Goal: Feedback & Contribution: Contribute content

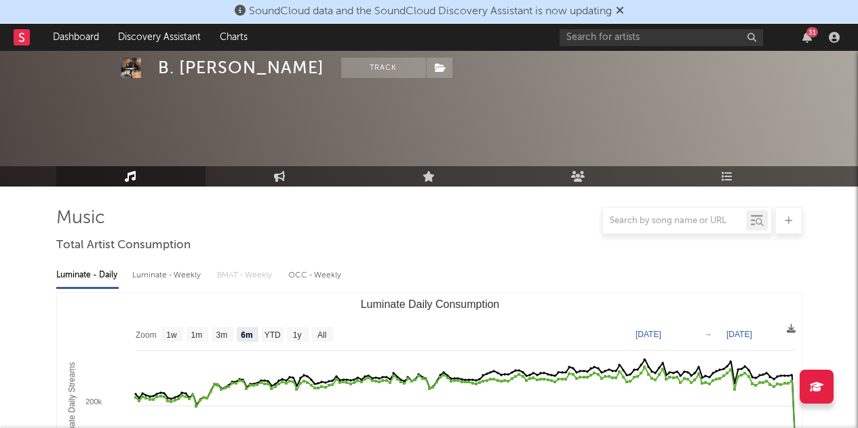
select select "6m"
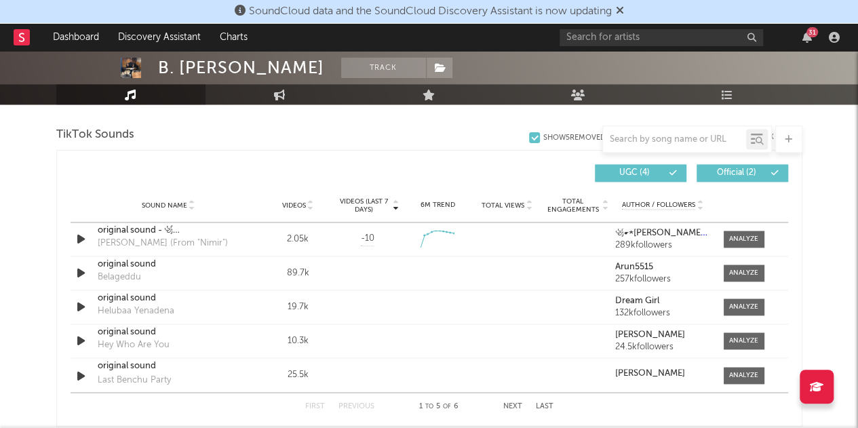
scroll to position [699, 0]
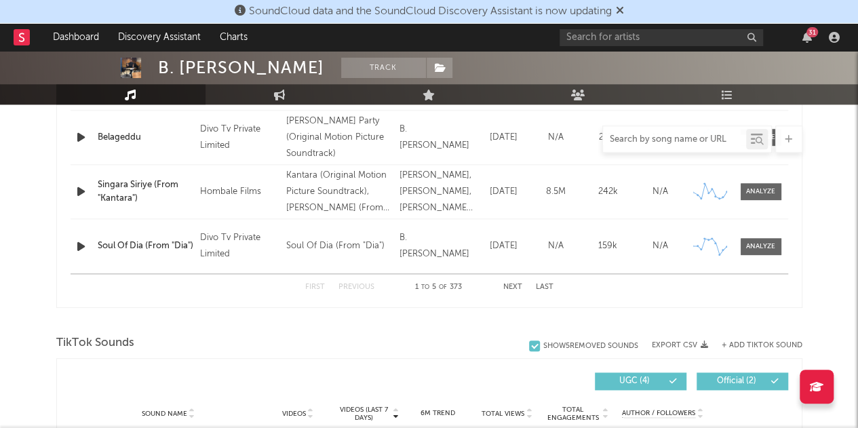
click at [659, 139] on input "text" at bounding box center [674, 139] width 143 height 11
paste input "Varaha [PERSON_NAME] Va Rishtam"
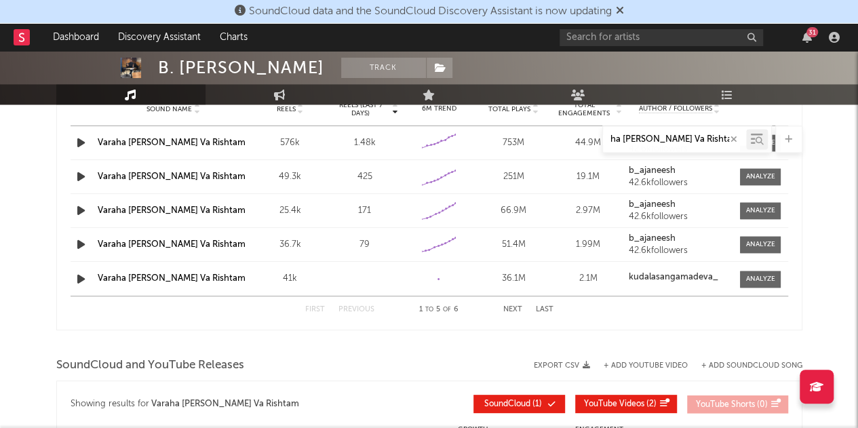
scroll to position [987, 0]
click at [757, 138] on icon at bounding box center [759, 141] width 8 height 8
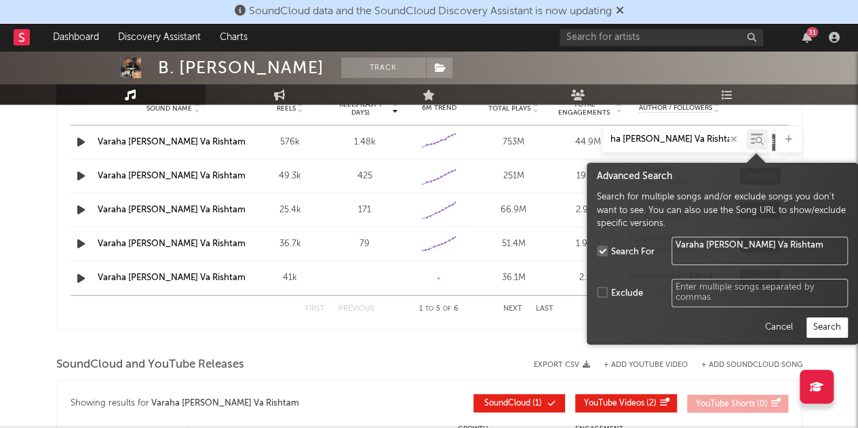
type input "Varaha [PERSON_NAME] Va Rishtam"
click at [835, 328] on button "Search" at bounding box center [826, 327] width 41 height 20
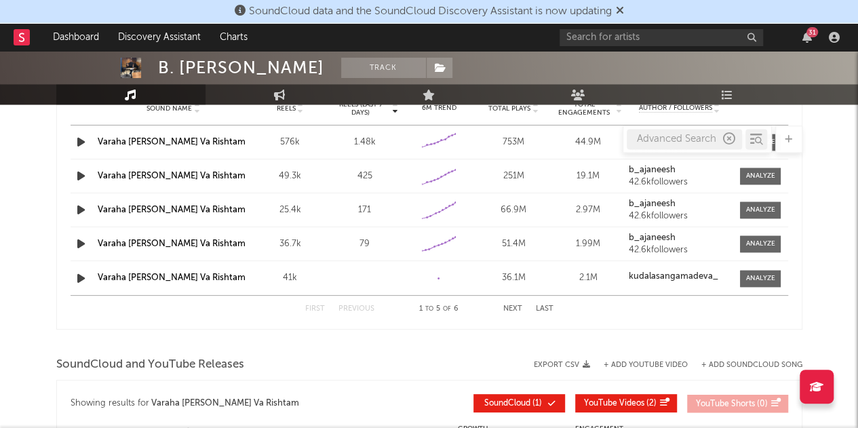
click at [175, 273] on link "Varaha [PERSON_NAME] Va Rishtam" at bounding box center [172, 277] width 148 height 9
click at [650, 278] on strong "kudalasangamadeva_" at bounding box center [674, 276] width 90 height 9
click at [210, 275] on link "Varaha [PERSON_NAME] Va Rishtam" at bounding box center [172, 277] width 148 height 9
click at [730, 129] on div "Advanced Search" at bounding box center [684, 139] width 115 height 20
click at [729, 136] on icon "button" at bounding box center [729, 139] width 12 height 12
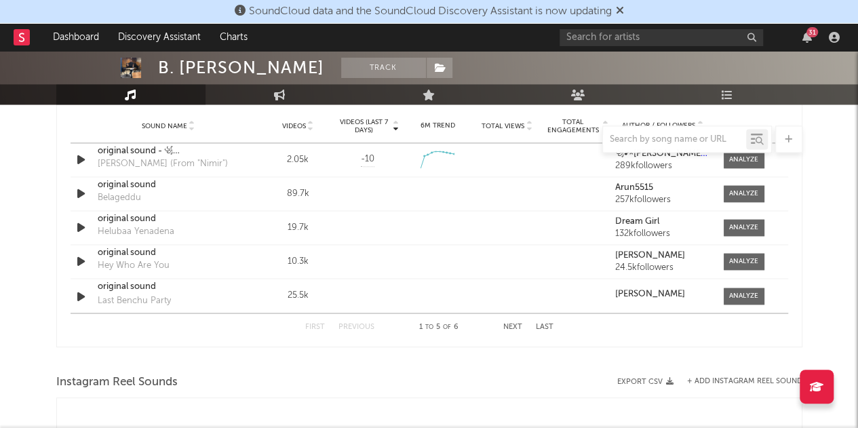
scroll to position [1204, 0]
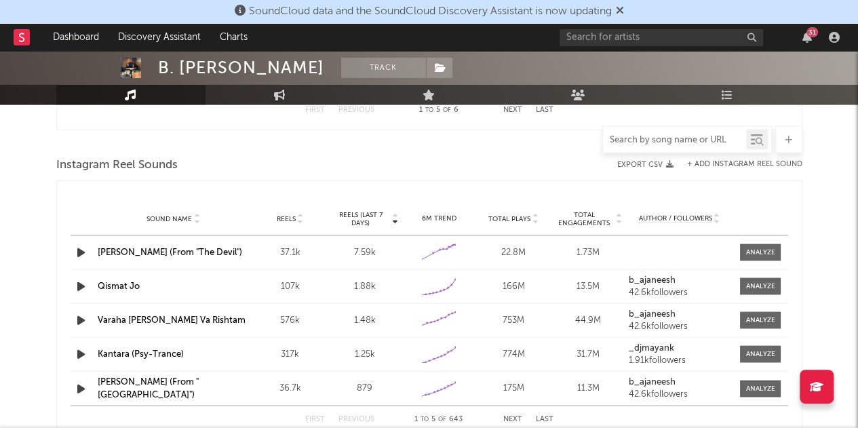
click at [703, 139] on input "text" at bounding box center [674, 139] width 143 height 11
paste input "Vaa Poruluya"
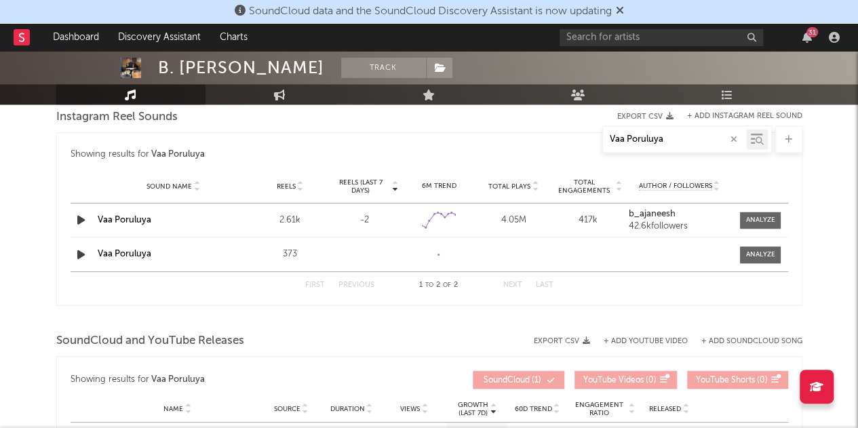
scroll to position [939, 0]
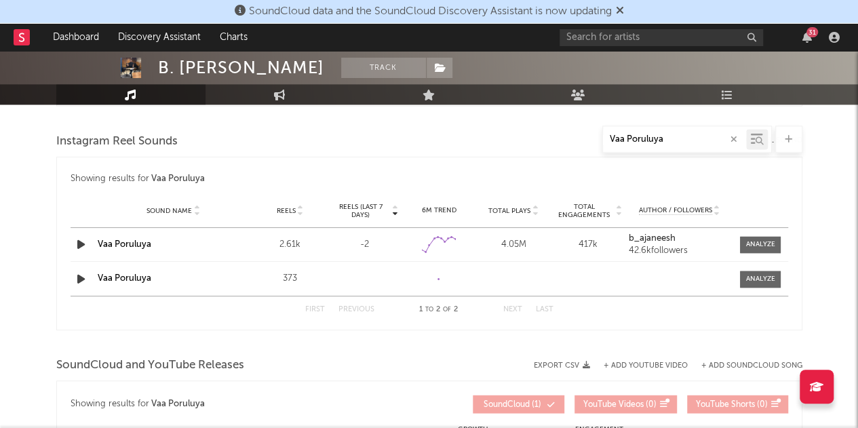
click at [116, 274] on link "Vaa Poruluya" at bounding box center [125, 278] width 54 height 9
click at [685, 140] on input "Vaa Poruluya" at bounding box center [674, 139] width 143 height 11
paste input "Katheyonda Helide"
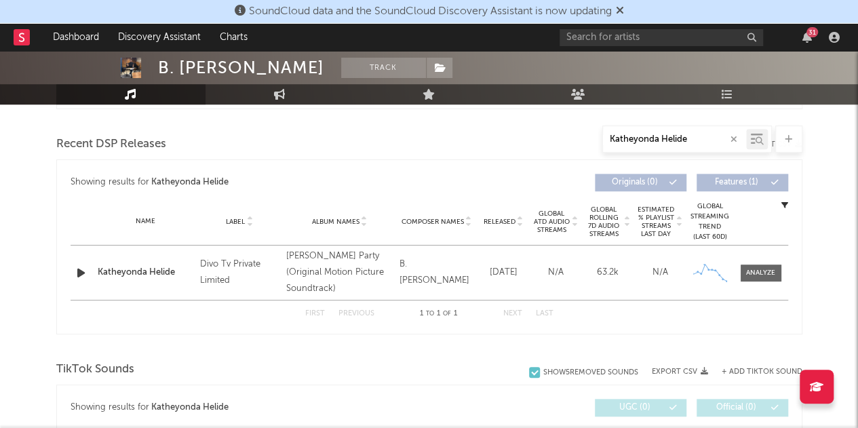
scroll to position [456, 0]
click at [757, 145] on div at bounding box center [759, 141] width 9 height 10
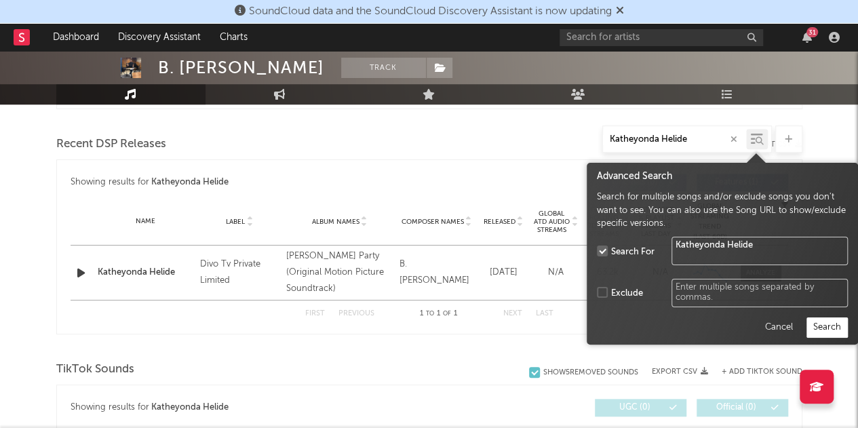
type input "Katheyonda Helide"
click at [826, 333] on button "Search" at bounding box center [826, 327] width 41 height 20
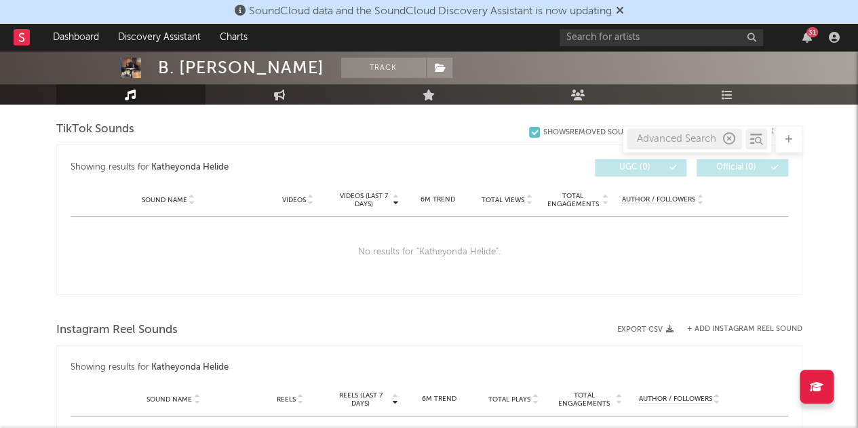
scroll to position [694, 0]
click at [728, 142] on icon "button" at bounding box center [729, 139] width 12 height 12
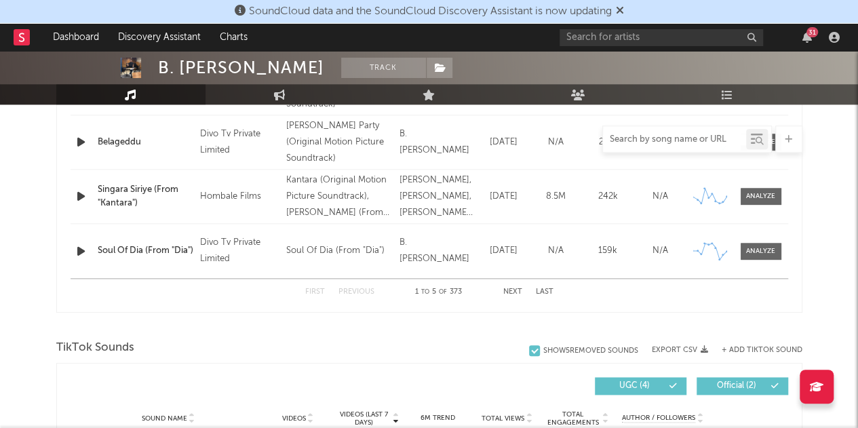
click at [682, 137] on input "text" at bounding box center [674, 139] width 143 height 11
paste input "Thirboki Jeevana"
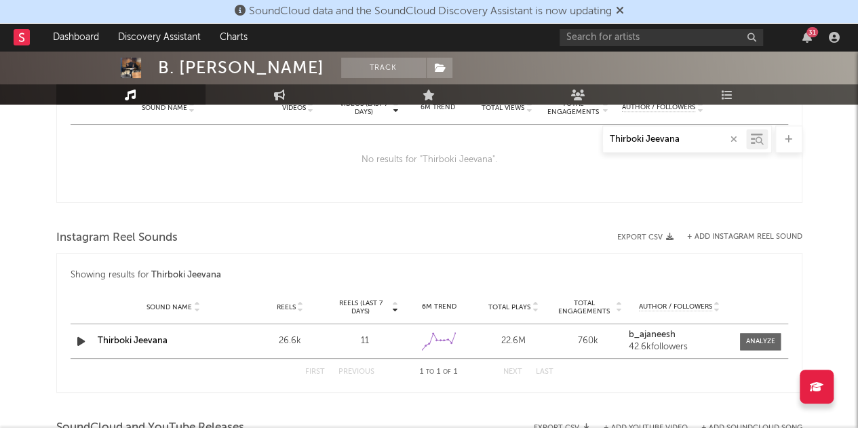
scroll to position [791, 0]
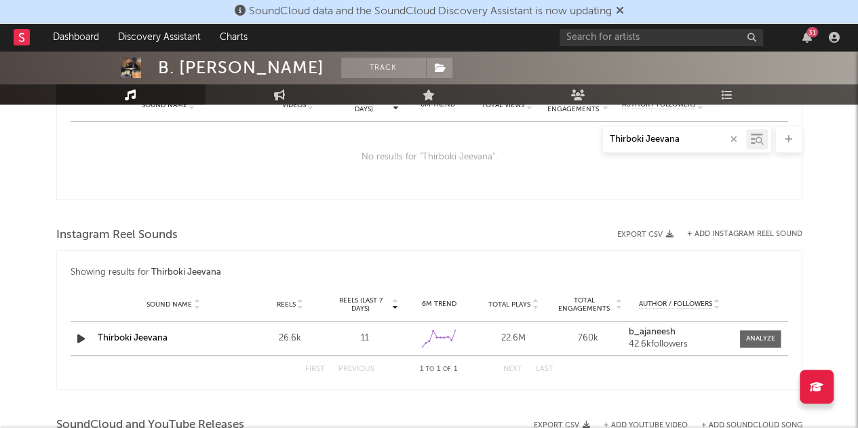
click at [157, 336] on link "Thirboki Jeevana" at bounding box center [133, 338] width 70 height 9
click at [669, 145] on div "Thirboki Jeevana" at bounding box center [674, 139] width 143 height 17
click at [673, 134] on input "Thirboki Jeevana" at bounding box center [674, 139] width 143 height 11
paste input "Belageddu"
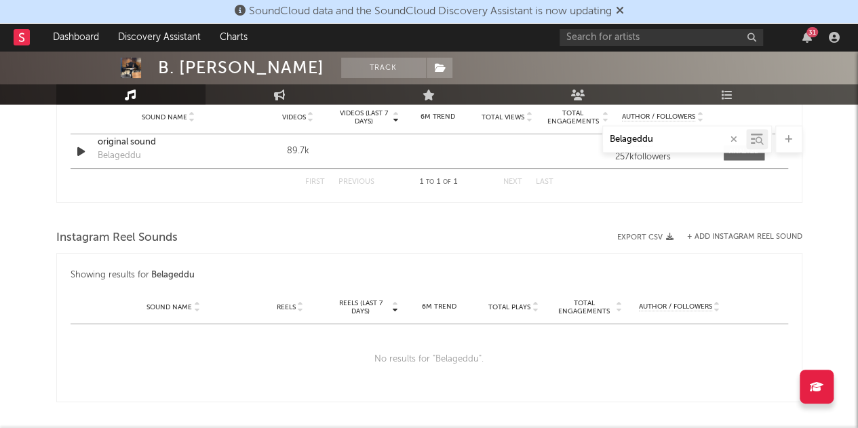
scroll to position [781, 0]
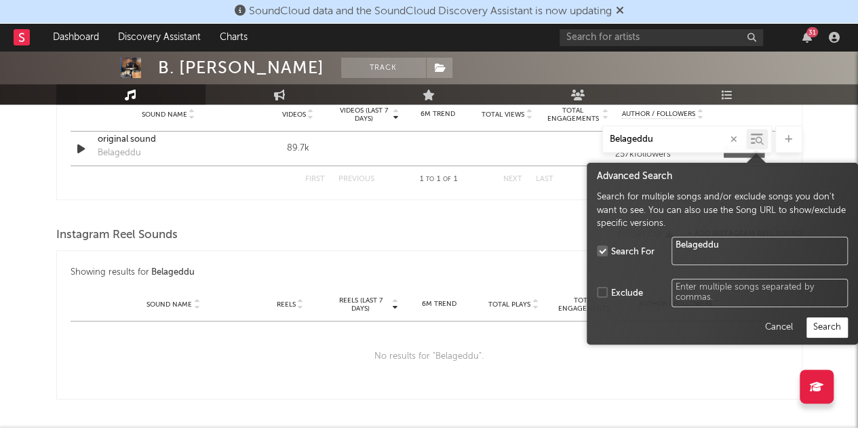
type input "Belageddu"
drag, startPoint x: 753, startPoint y: 140, endPoint x: 824, endPoint y: 117, distance: 75.1
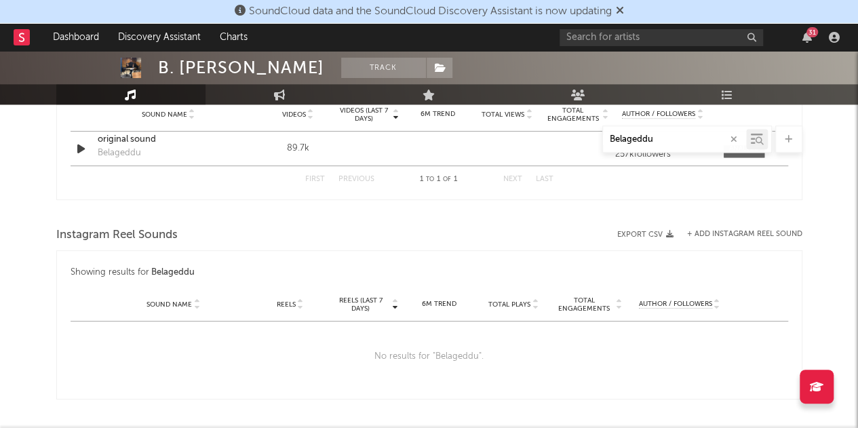
drag, startPoint x: 824, startPoint y: 117, endPoint x: 550, endPoint y: 208, distance: 288.6
click at [550, 208] on div at bounding box center [429, 213] width 746 height 20
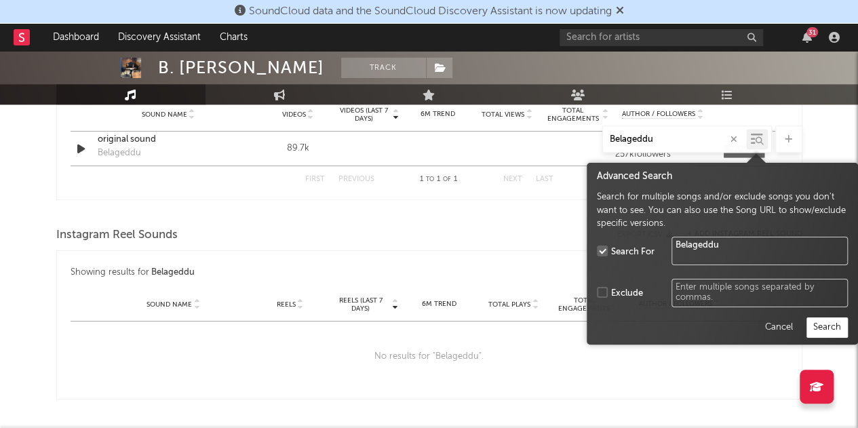
click at [755, 140] on icon at bounding box center [759, 141] width 8 height 8
click at [822, 328] on button "Search" at bounding box center [826, 327] width 41 height 20
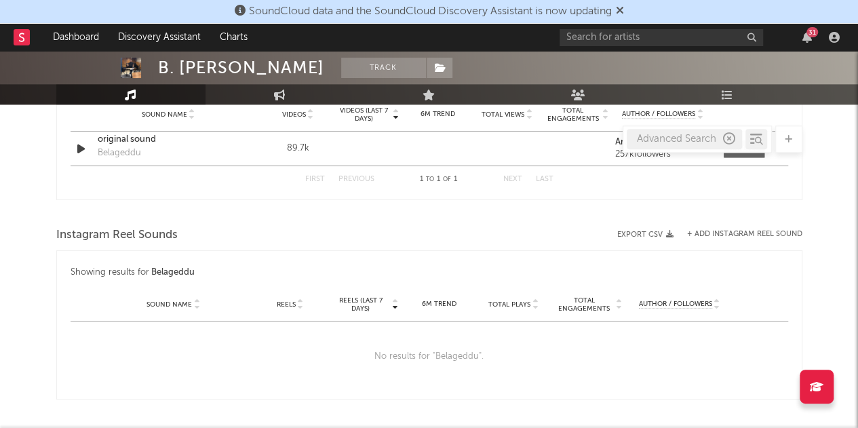
click at [733, 138] on icon "button" at bounding box center [729, 139] width 12 height 12
click at [689, 124] on div "Sound Name Videos Videos (last 7 days) Weekly Growth % 6M Trend Total Views Tot…" at bounding box center [429, 115] width 717 height 34
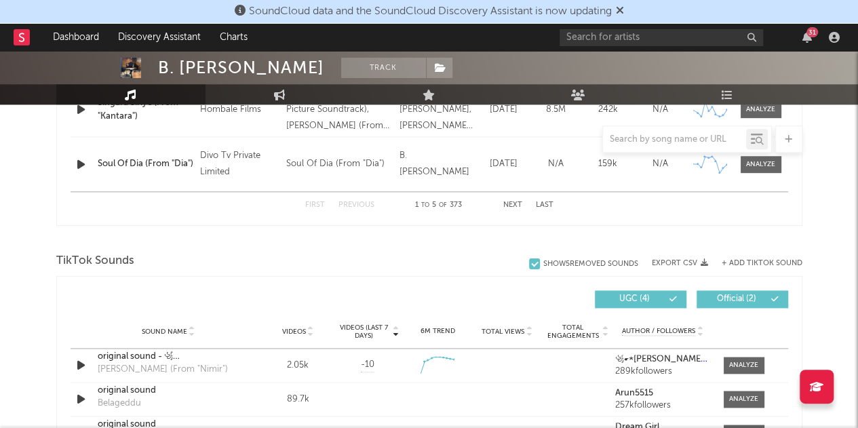
scroll to position [998, 0]
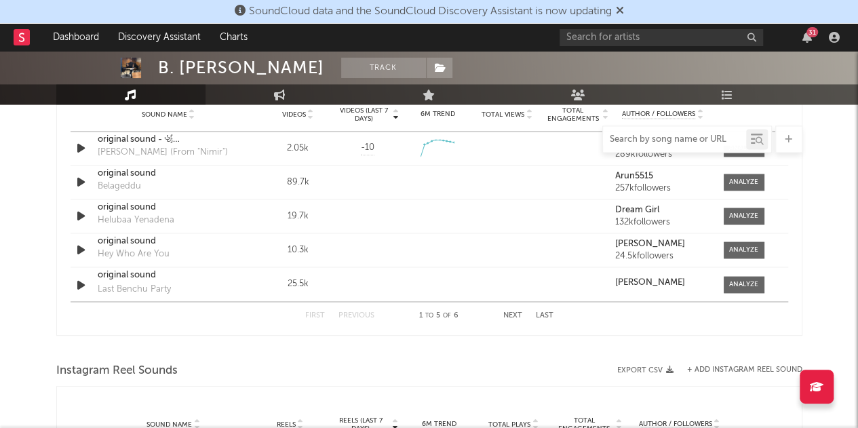
click at [680, 137] on input "text" at bounding box center [674, 139] width 143 height 11
paste input "Hey Who Are You"
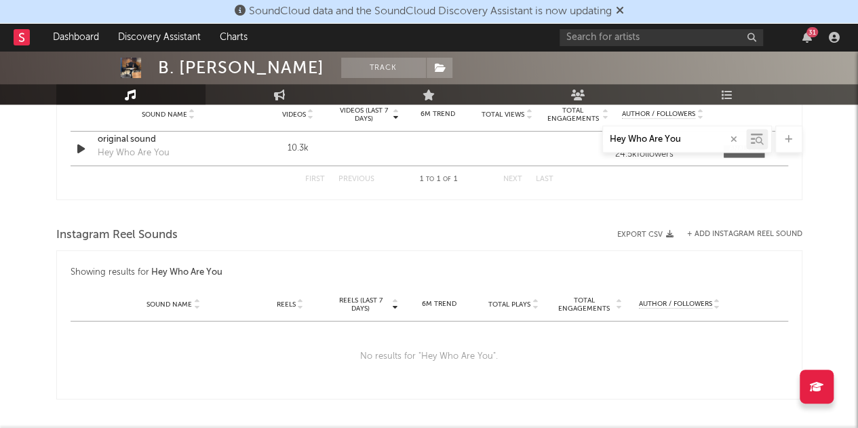
paste input "Neenire Saniha"
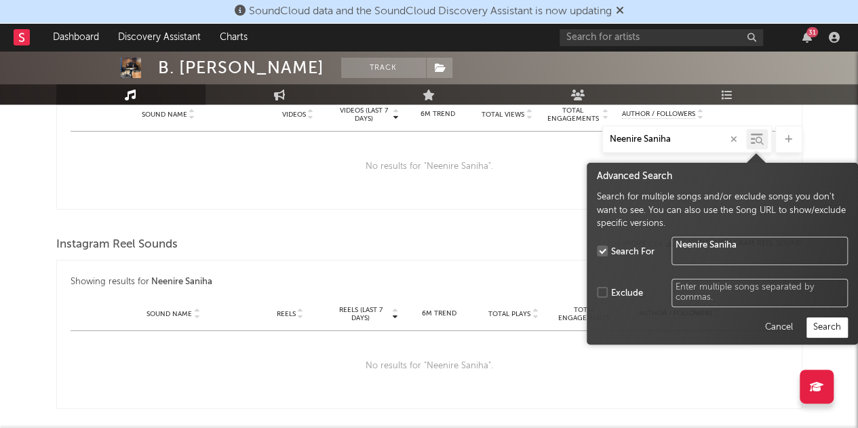
click at [763, 139] on div at bounding box center [759, 141] width 9 height 10
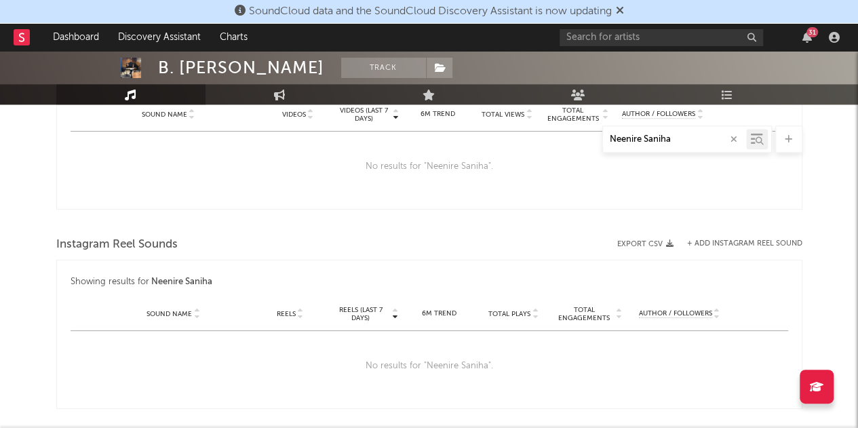
click at [431, 246] on div "Instagram Reel Sounds" at bounding box center [429, 244] width 746 height 23
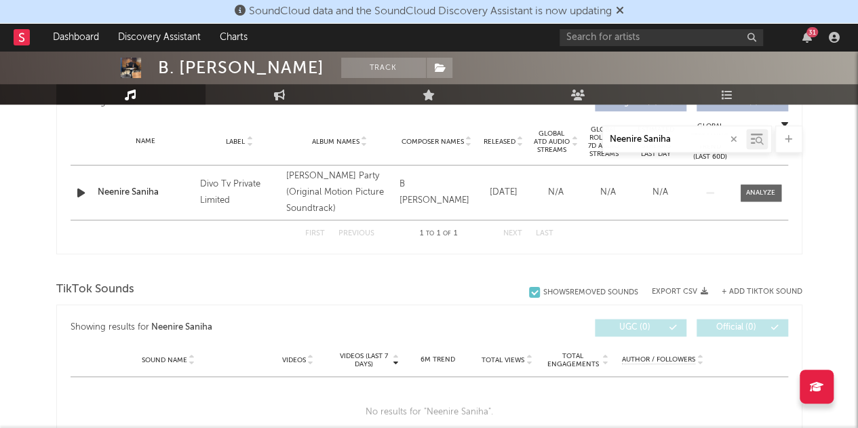
scroll to position [481, 0]
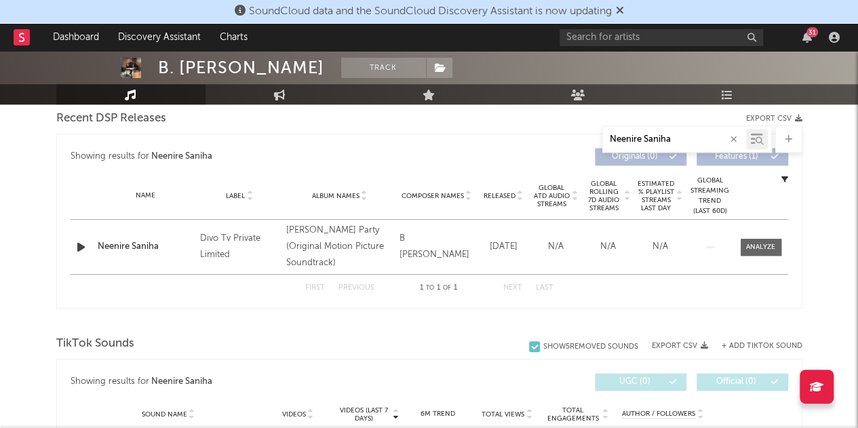
click at [427, 255] on div "B [PERSON_NAME]" at bounding box center [436, 247] width 75 height 33
click at [684, 138] on input "Neenire Saniha" at bounding box center [674, 139] width 143 height 11
paste input "Last Benchu Party"
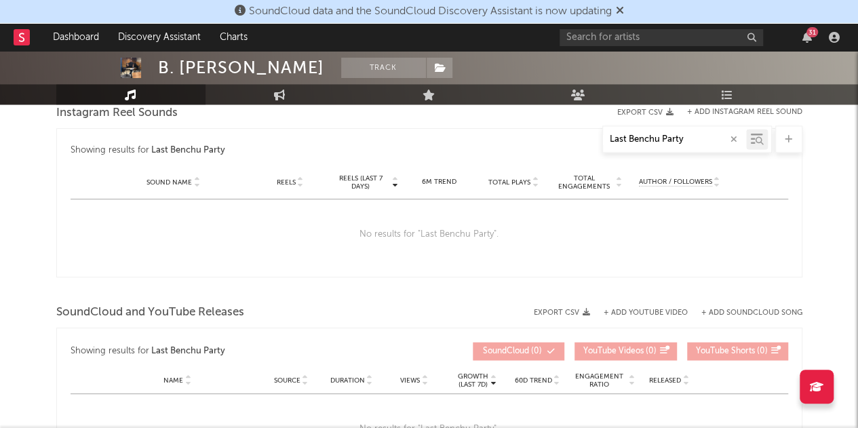
scroll to position [903, 0]
paste input "Neecha Sullu Sutho Naalige"
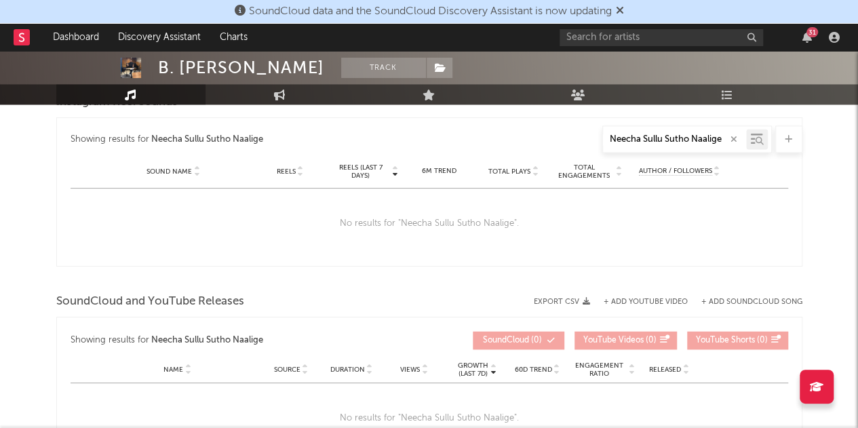
scroll to position [911, 0]
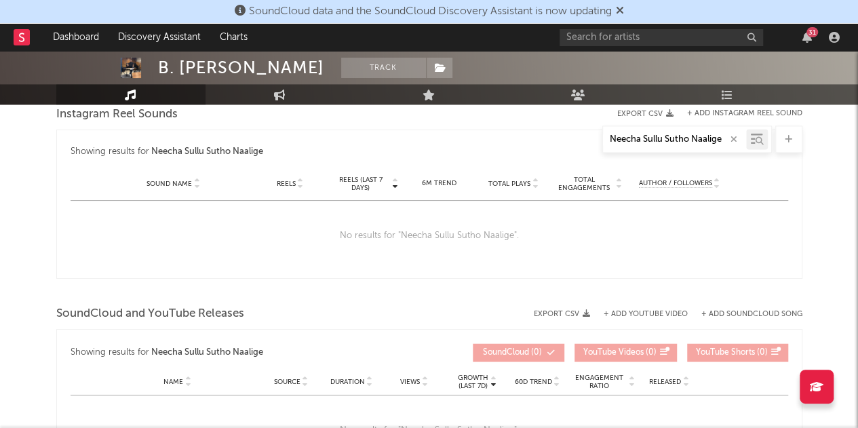
paste input "[PERSON_NAME]"
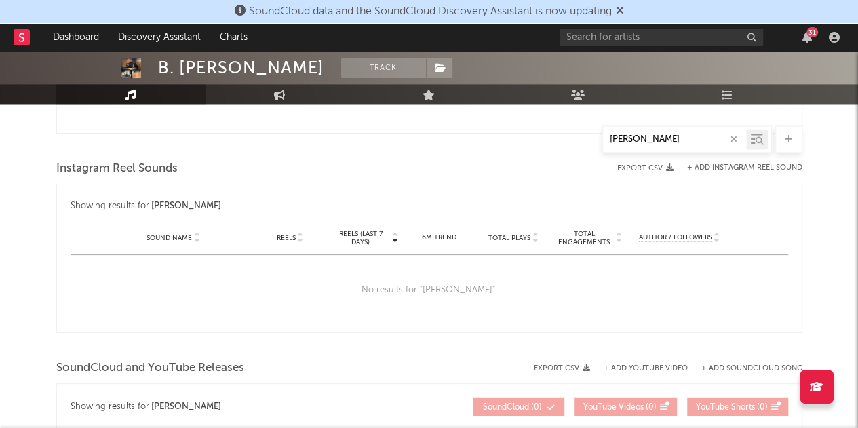
scroll to position [966, 0]
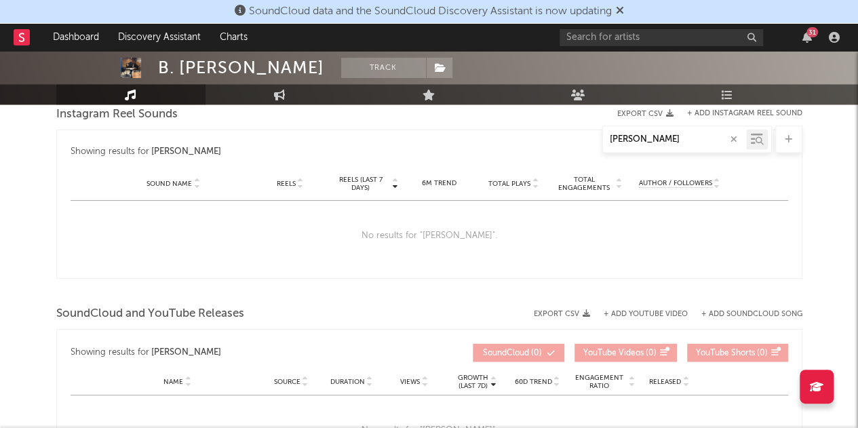
paste input "Rangeride"
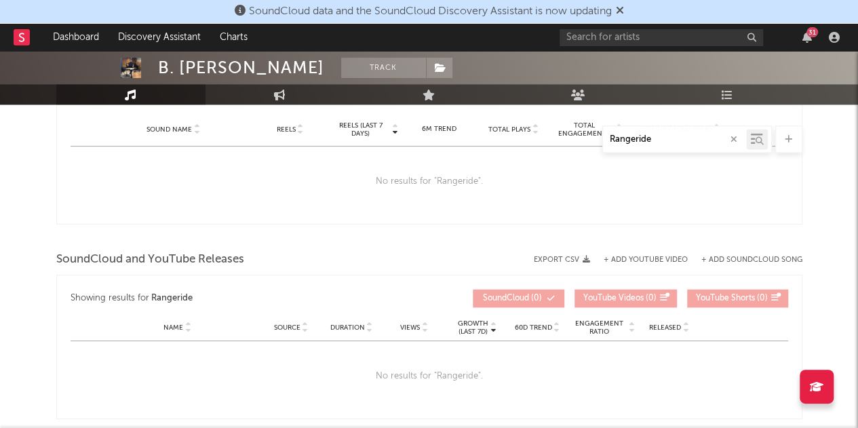
scroll to position [911, 0]
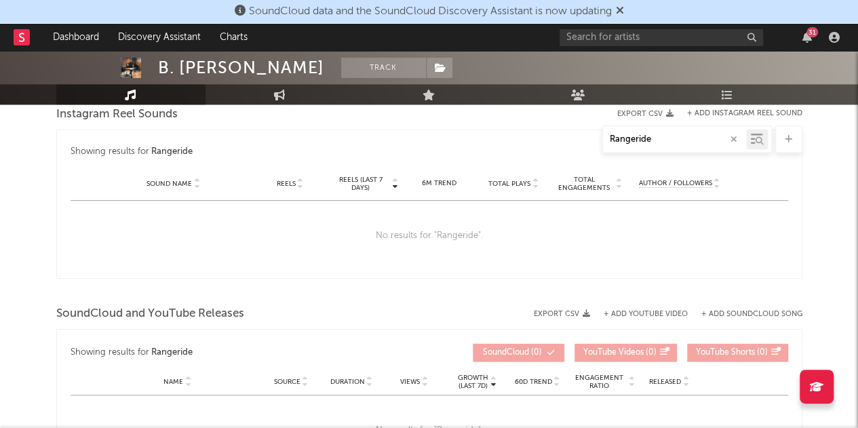
paste input "Helubaa Yenadena"
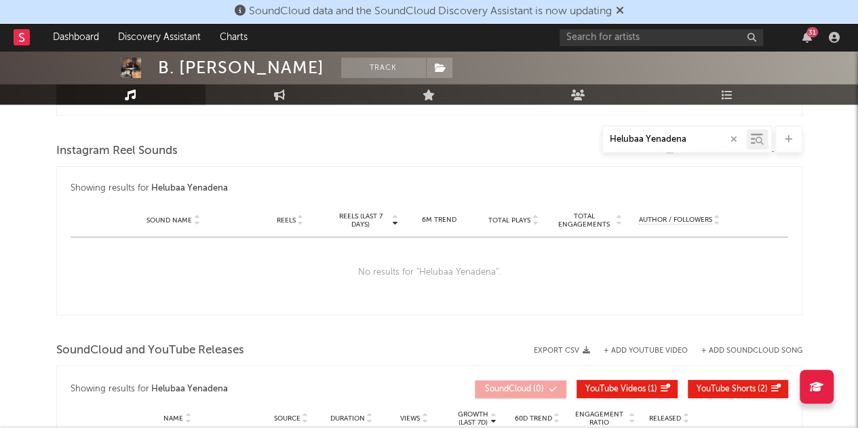
scroll to position [863, 0]
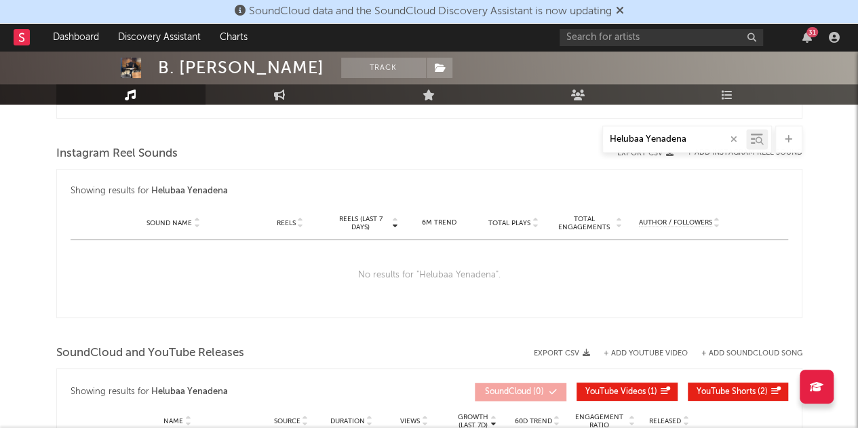
paste input "[PERSON_NAME]"
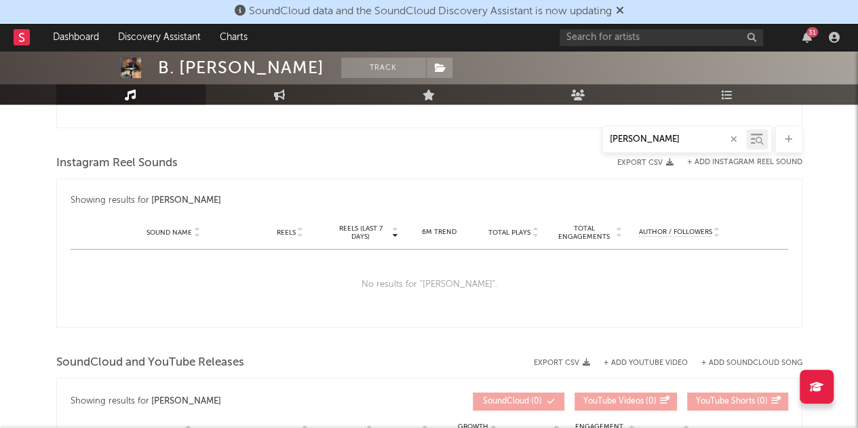
paste input "Ivanobba Porki"
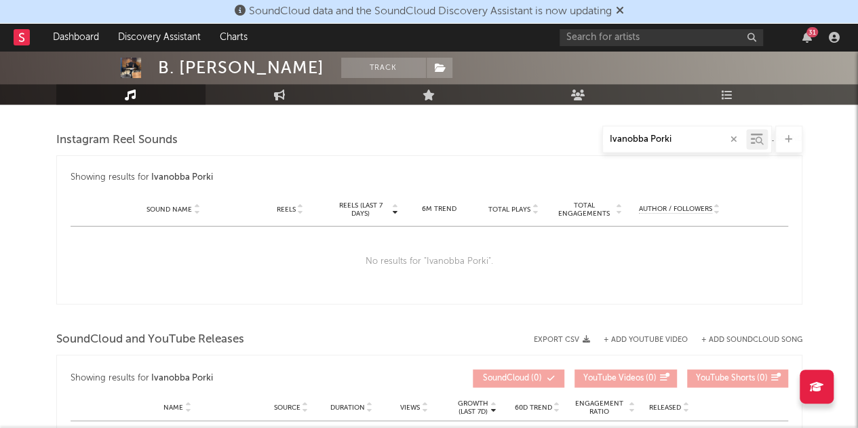
scroll to position [886, 0]
paste input "[PERSON_NAME]"
click at [757, 135] on icon at bounding box center [757, 139] width 12 height 14
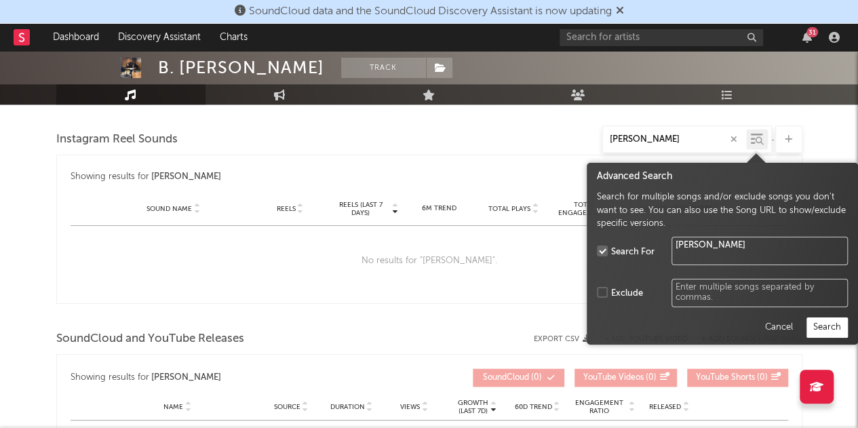
type input "[PERSON_NAME]"
click at [734, 133] on button "button" at bounding box center [733, 139] width 11 height 13
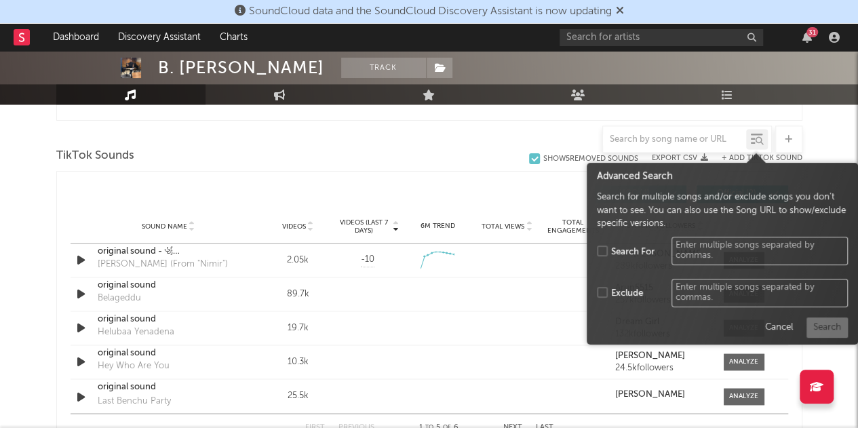
scroll to position [1103, 0]
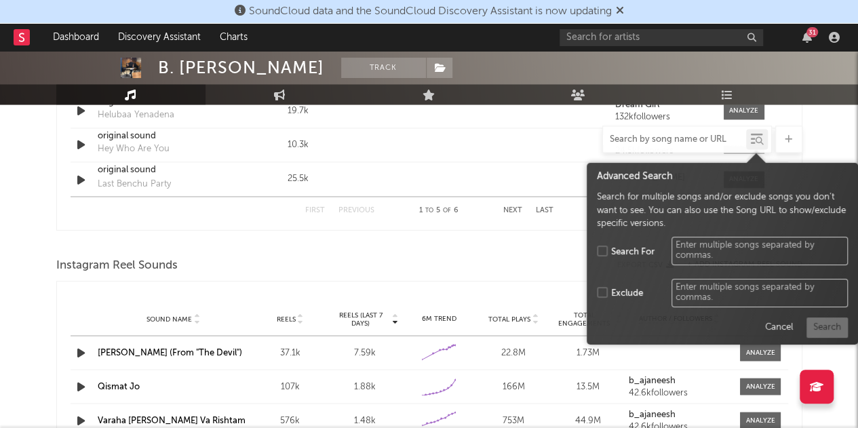
paste input "Katheyonda Helide"
type input "Katheyonda Helide"
type textarea "Katheyonda Helide"
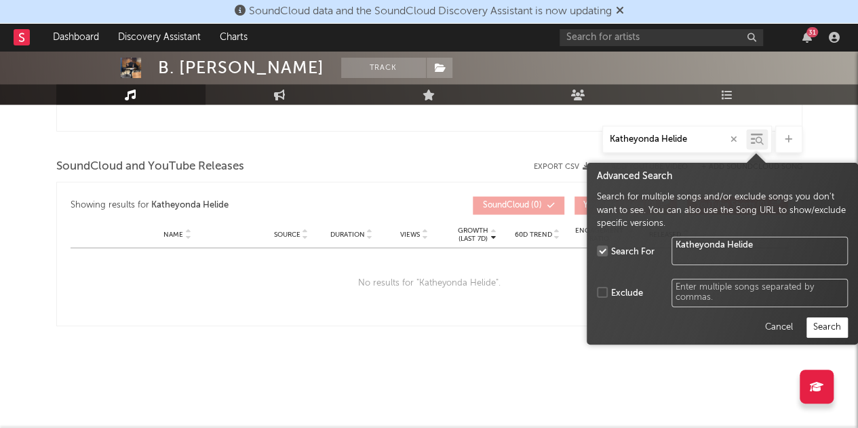
scroll to position [886, 0]
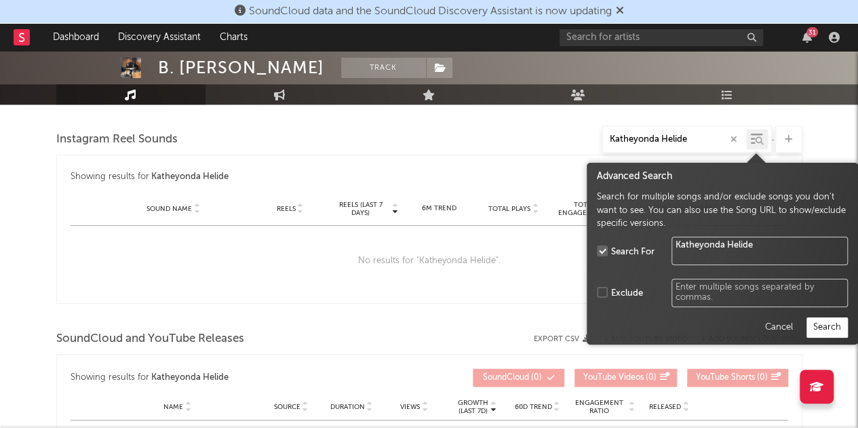
type input "Katheyonda Helide"
click at [757, 39] on input "text" at bounding box center [660, 37] width 203 height 17
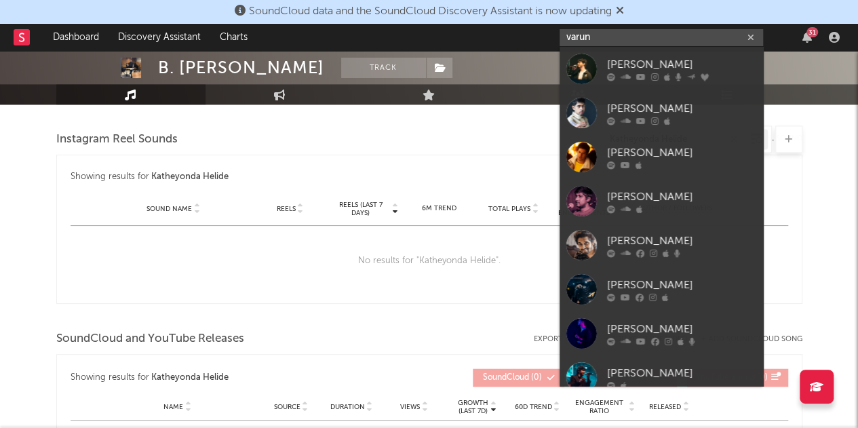
paste input "[PERSON_NAME]"
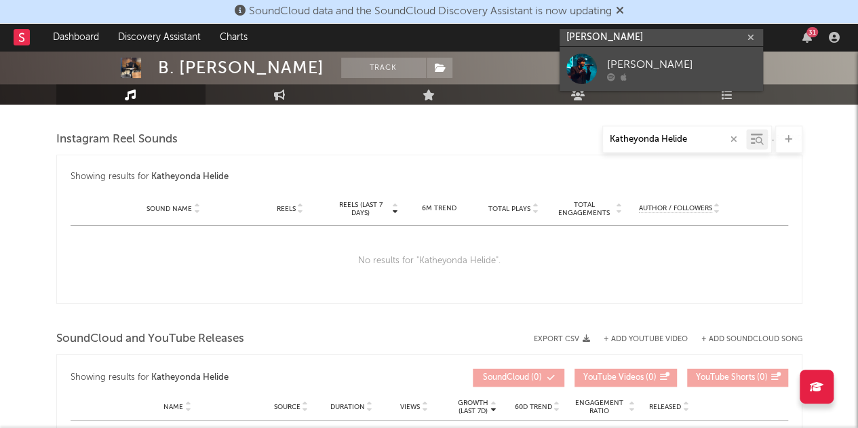
type input "[PERSON_NAME]"
click at [660, 73] on div at bounding box center [681, 77] width 149 height 8
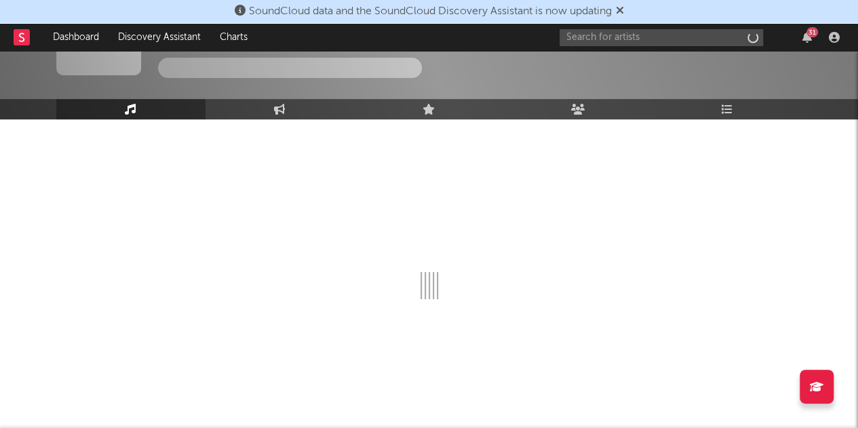
scroll to position [66, 0]
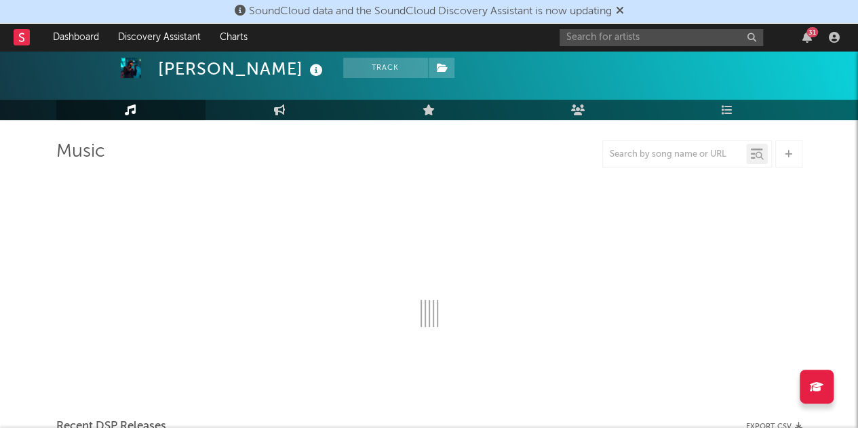
select select "6m"
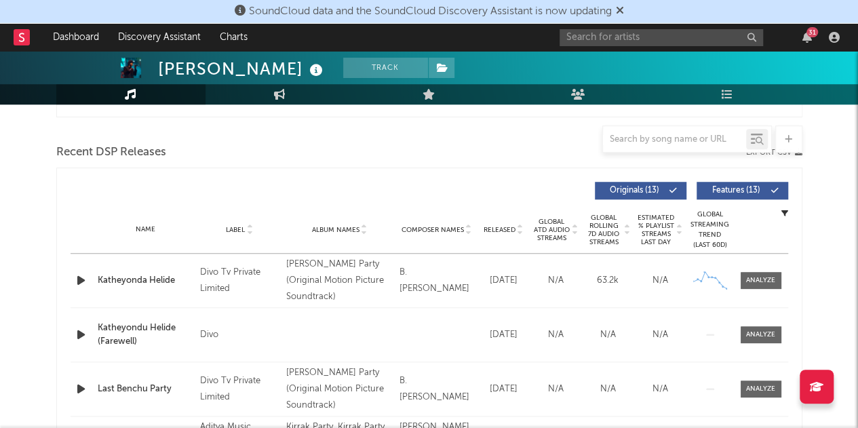
scroll to position [352, 0]
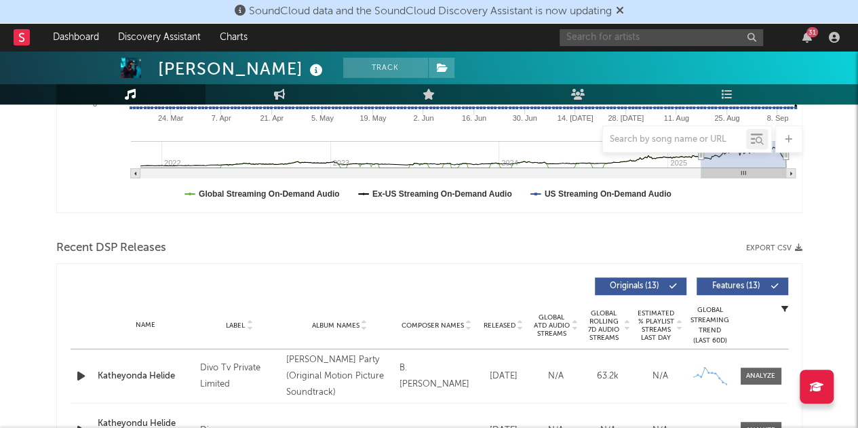
click at [606, 43] on input "text" at bounding box center [660, 37] width 203 height 17
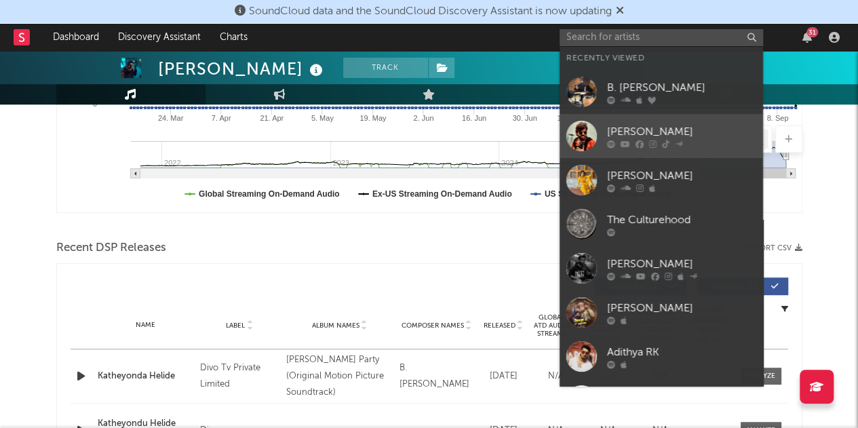
click at [613, 120] on link "[PERSON_NAME]" at bounding box center [660, 136] width 203 height 44
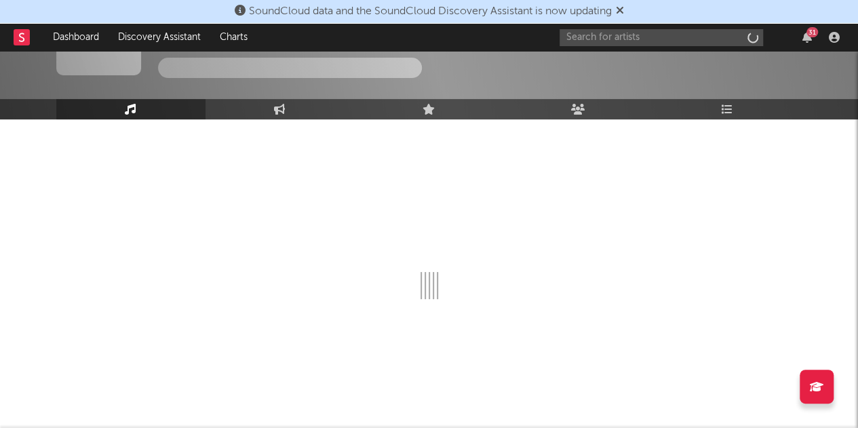
scroll to position [66, 0]
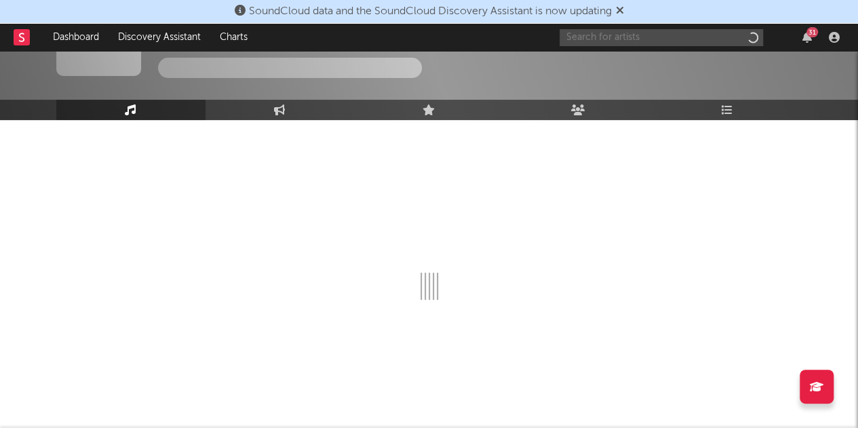
click at [620, 45] on input "text" at bounding box center [660, 37] width 203 height 17
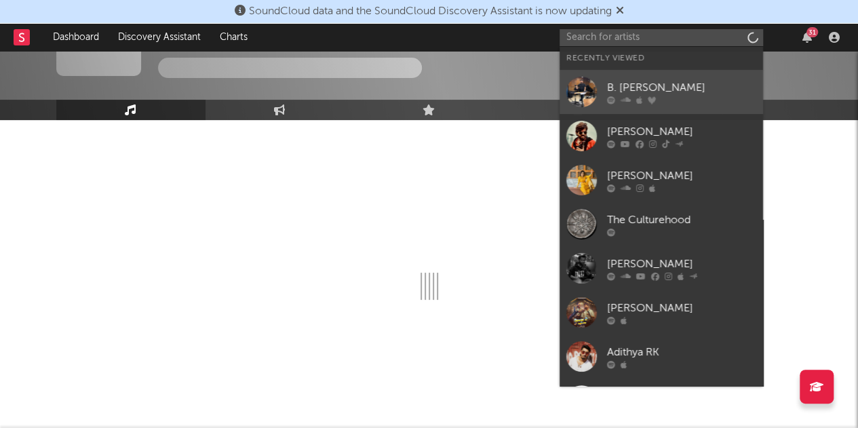
click at [623, 87] on div "B. [PERSON_NAME]" at bounding box center [681, 87] width 149 height 16
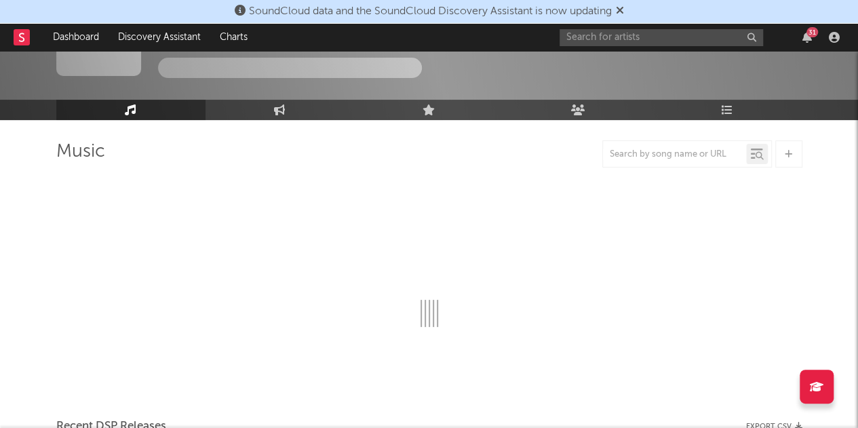
select select "6m"
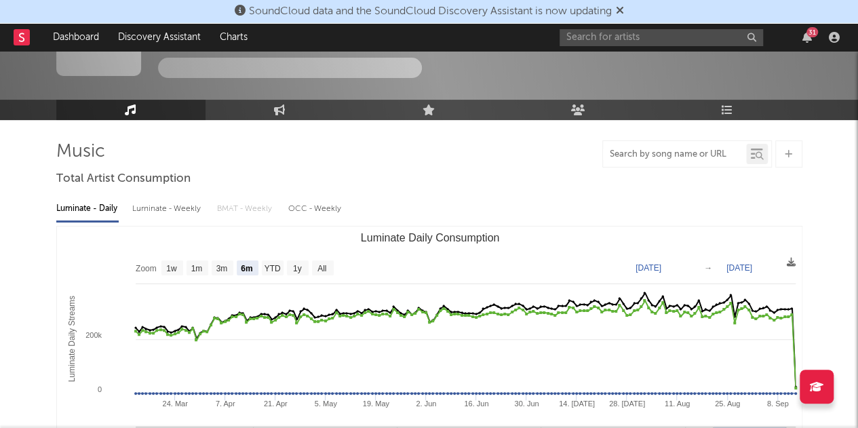
click at [648, 155] on input "text" at bounding box center [674, 154] width 143 height 11
paste input "[PERSON_NAME]"
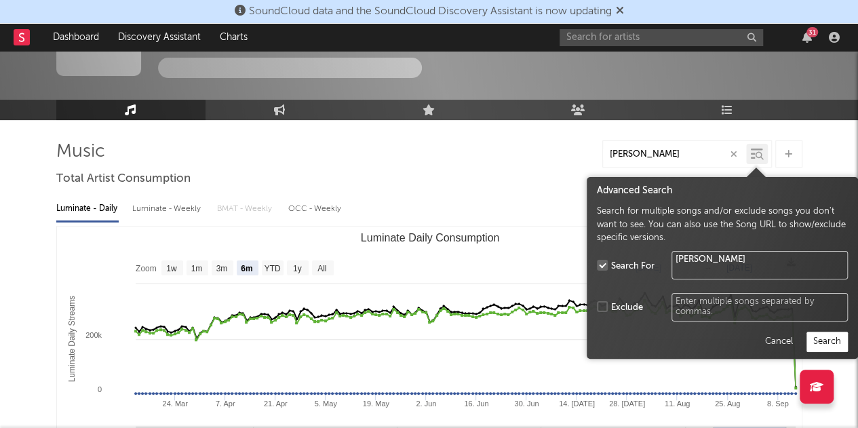
click at [751, 156] on icon at bounding box center [757, 154] width 12 height 14
type input "[PERSON_NAME]"
click at [830, 336] on button "Search" at bounding box center [826, 342] width 41 height 20
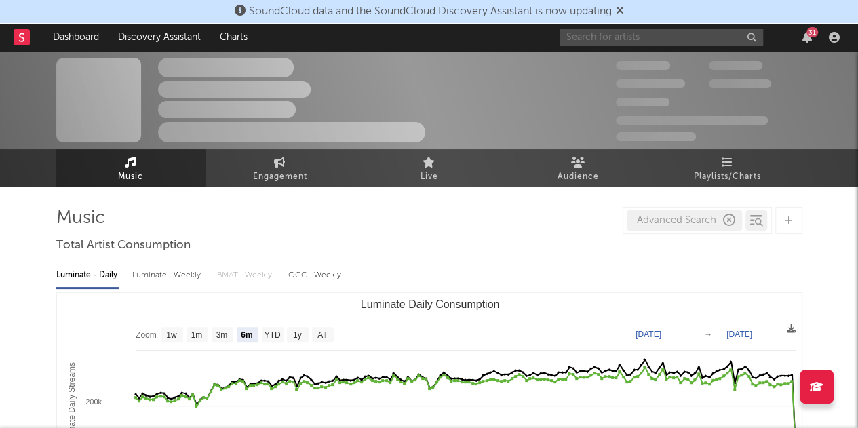
click at [657, 32] on input "text" at bounding box center [660, 37] width 203 height 17
click at [623, 12] on icon at bounding box center [620, 10] width 8 height 11
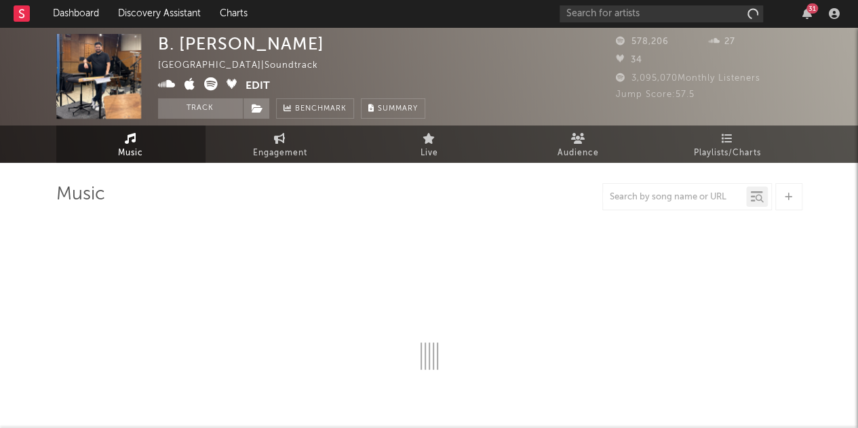
select select "6m"
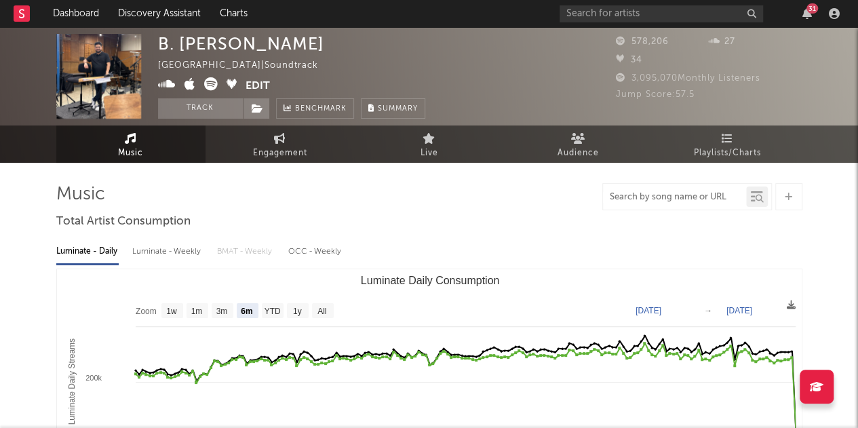
click at [688, 193] on input "text" at bounding box center [674, 197] width 143 height 11
paste input "[PERSON_NAME]"
type input "[PERSON_NAME]"
click at [755, 195] on icon at bounding box center [759, 199] width 8 height 8
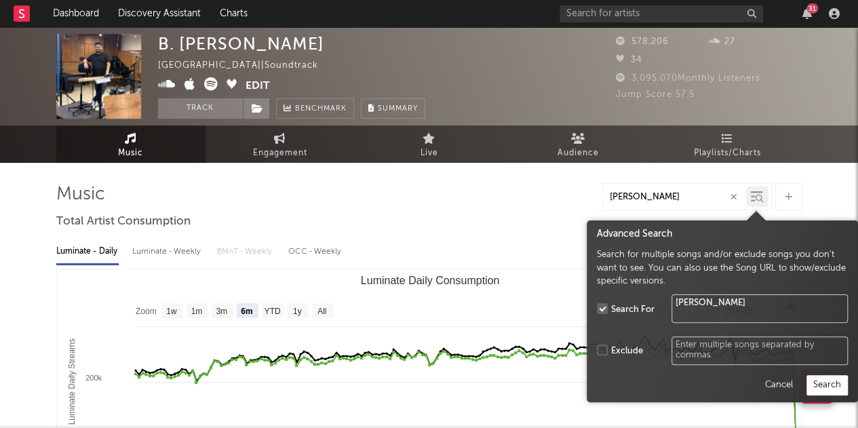
click at [818, 376] on button "Search" at bounding box center [826, 385] width 41 height 20
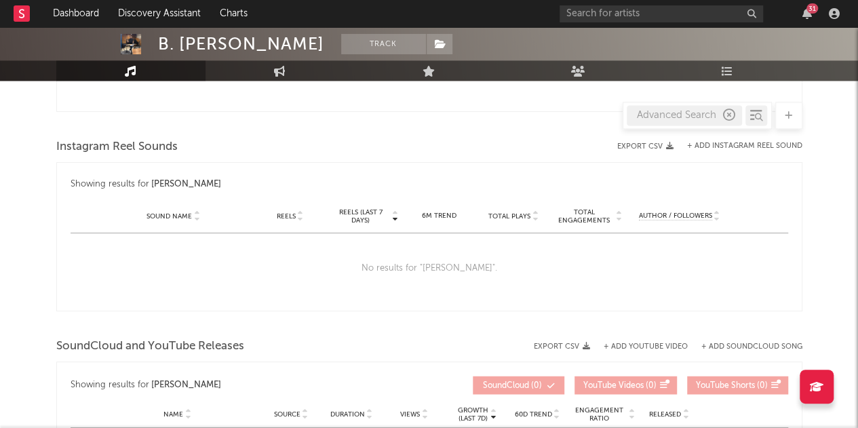
scroll to position [910, 0]
click at [728, 115] on icon "button" at bounding box center [729, 115] width 12 height 12
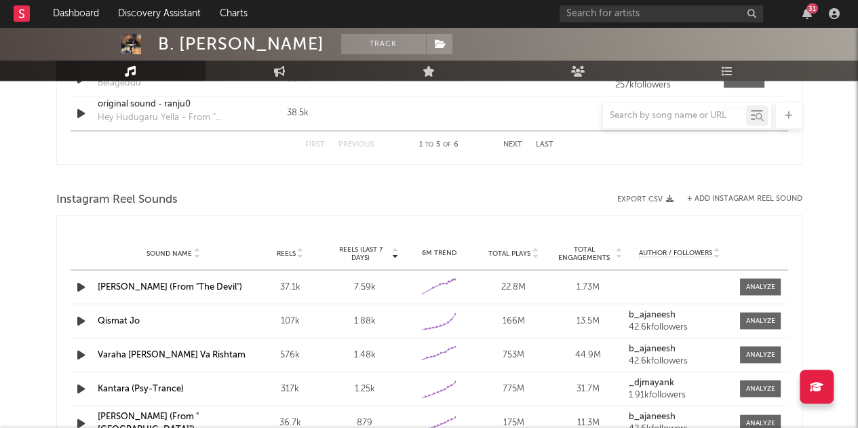
scroll to position [1143, 0]
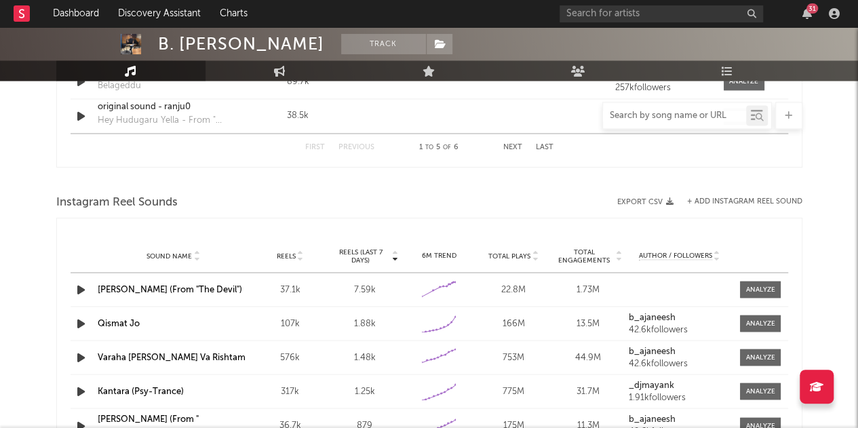
click at [679, 112] on input "text" at bounding box center [674, 116] width 143 height 11
paste input "ttps://www.instagram.com/reels/audio/579037509625510?igsh=MXAwbW15cTZjNTk3aw=="
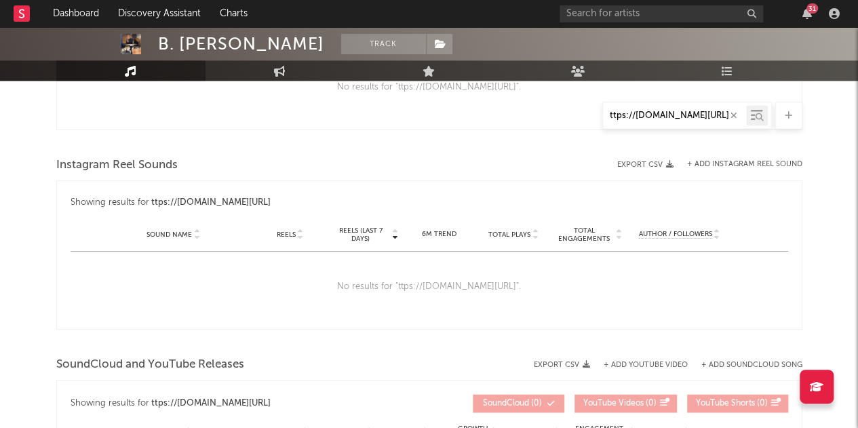
scroll to position [821, 0]
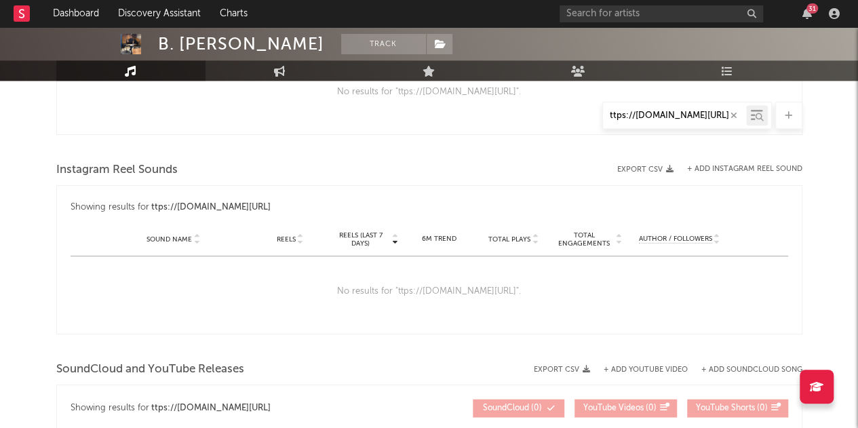
type input "ttps://www.instagram.com/reels/audio/579037509625510?igsh=MXAwbW15cTZjNTk3aw=="
click at [741, 170] on button "+ Add Instagram Reel Sound" at bounding box center [744, 168] width 115 height 7
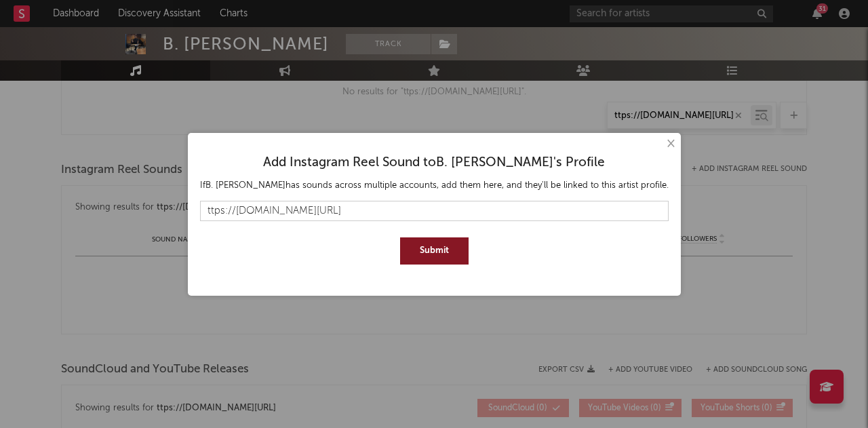
click at [422, 252] on button "Submit" at bounding box center [434, 250] width 68 height 27
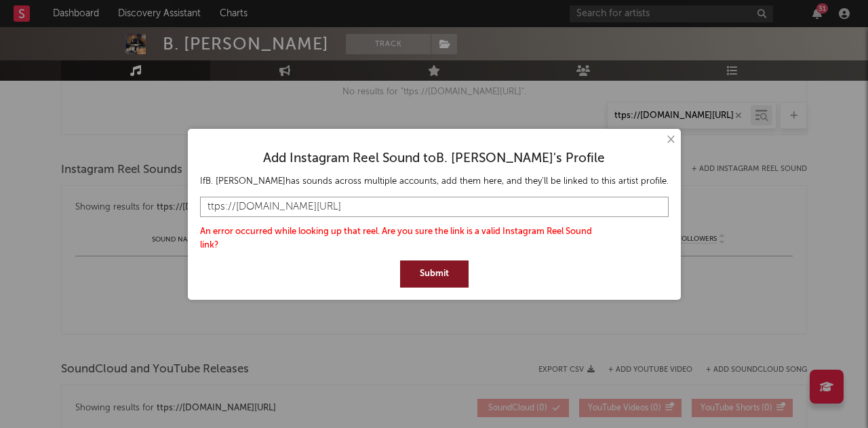
click at [647, 210] on input "ttps://www.instagram.com/reels/audio/579037509625510?igsh=MXAwbW15cTZjNTk3aw==" at bounding box center [434, 207] width 469 height 20
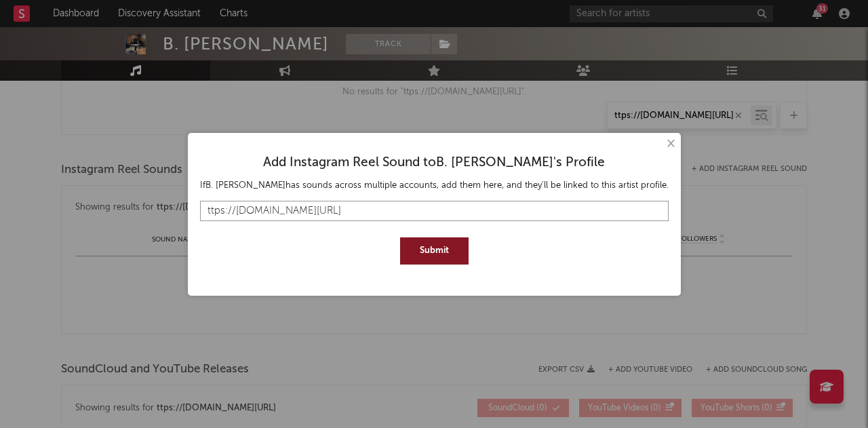
type input "ttps://www.instagram.com/reels/audio/579037509625510"
click at [434, 242] on button "Submit" at bounding box center [434, 250] width 68 height 27
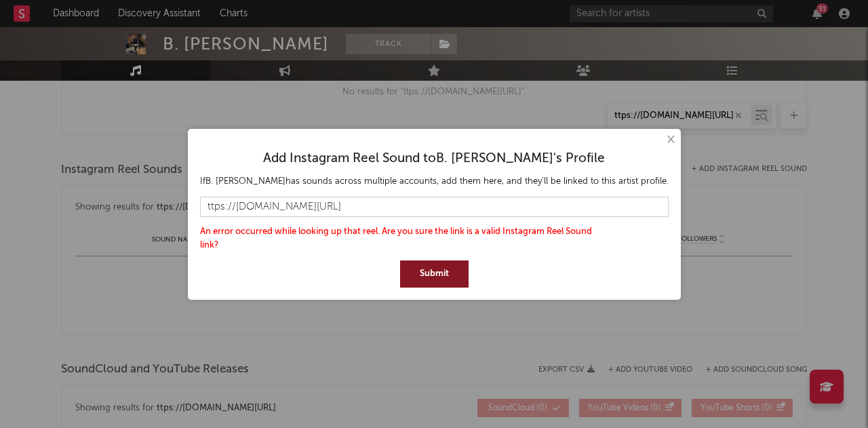
click at [671, 147] on button "×" at bounding box center [670, 139] width 15 height 15
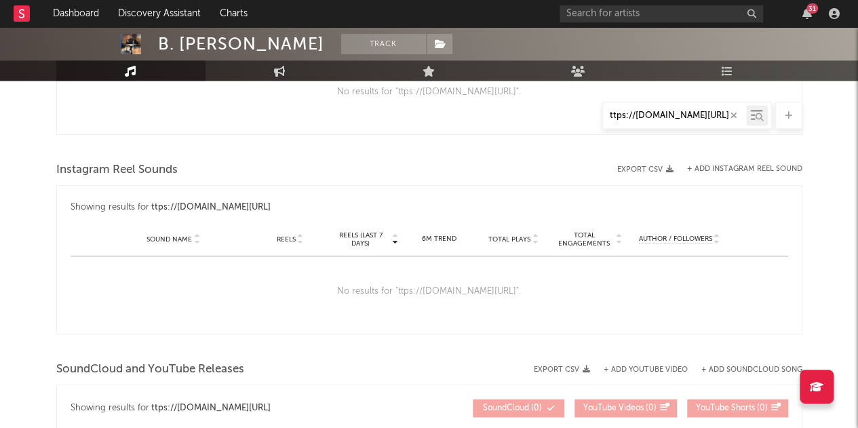
click at [736, 115] on icon "button" at bounding box center [733, 115] width 7 height 9
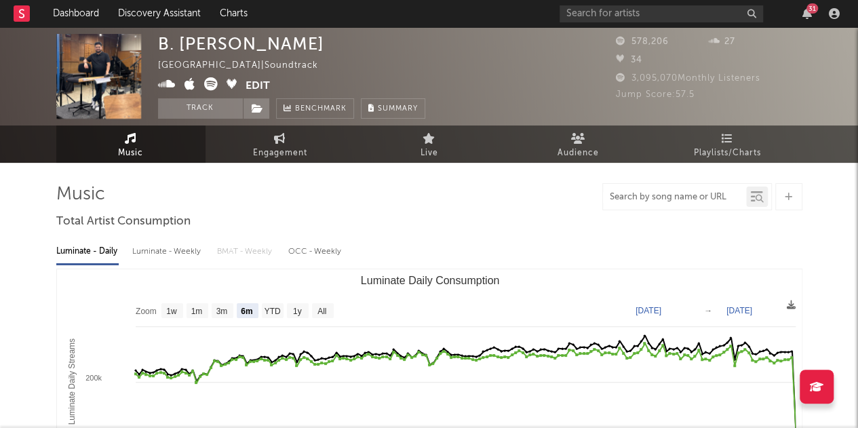
click at [663, 198] on input "text" at bounding box center [674, 197] width 143 height 11
paste input "Katheyondu Helide (Farewell)"
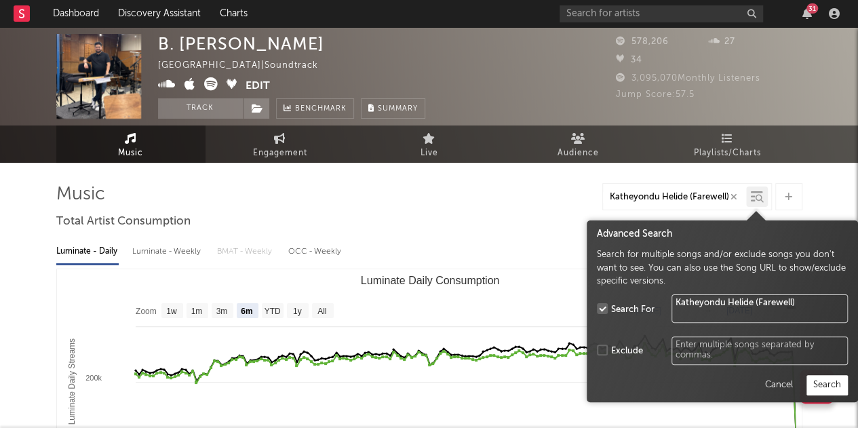
click at [757, 198] on icon at bounding box center [759, 199] width 8 height 8
type input "Katheyondu Helide (Farewell)"
click at [829, 380] on button "Search" at bounding box center [826, 385] width 41 height 20
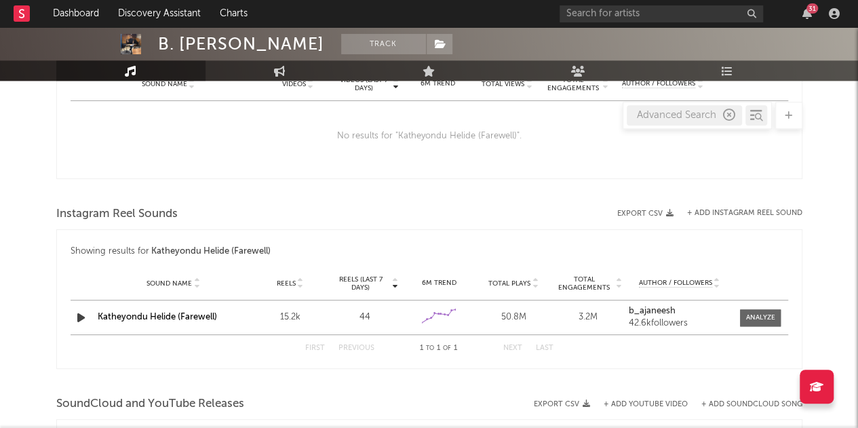
scroll to position [791, 0]
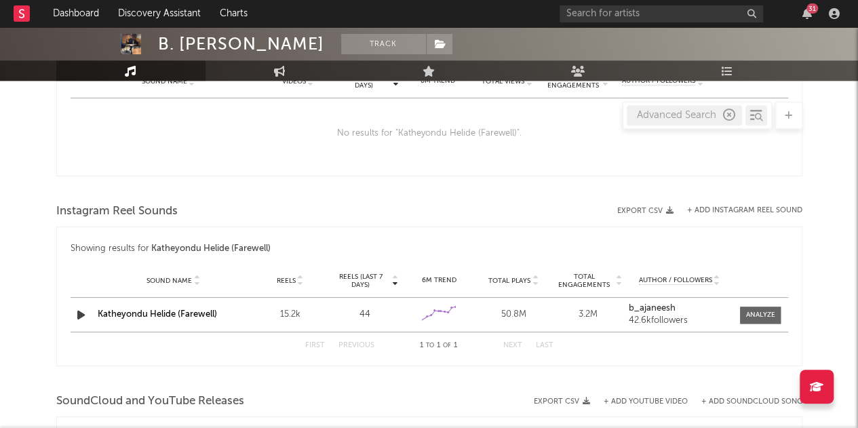
click at [172, 313] on link "Katheyondu Helide (Farewell)" at bounding box center [157, 314] width 119 height 9
